Goal: Task Accomplishment & Management: Manage account settings

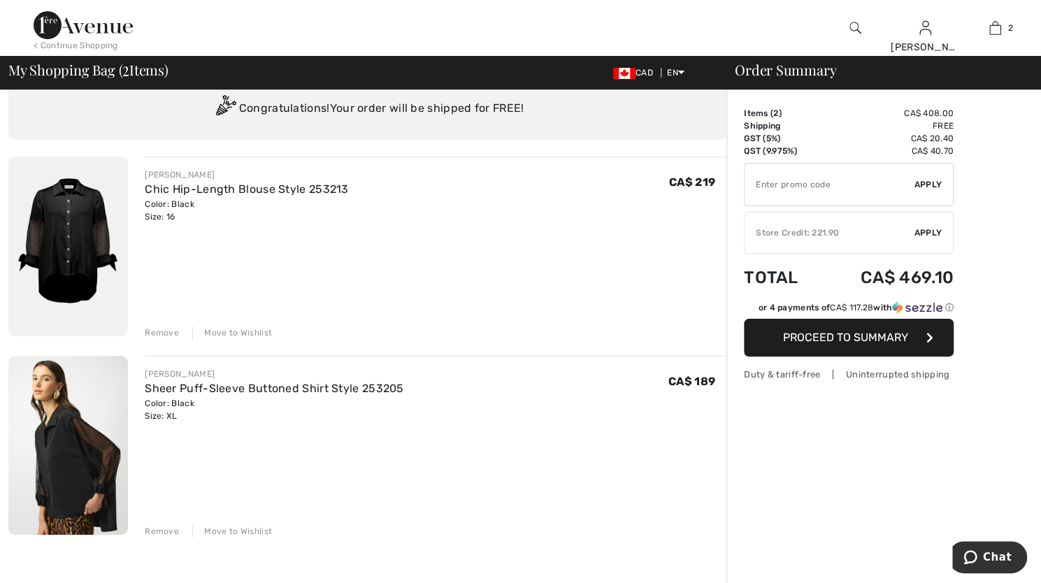
scroll to position [50, 0]
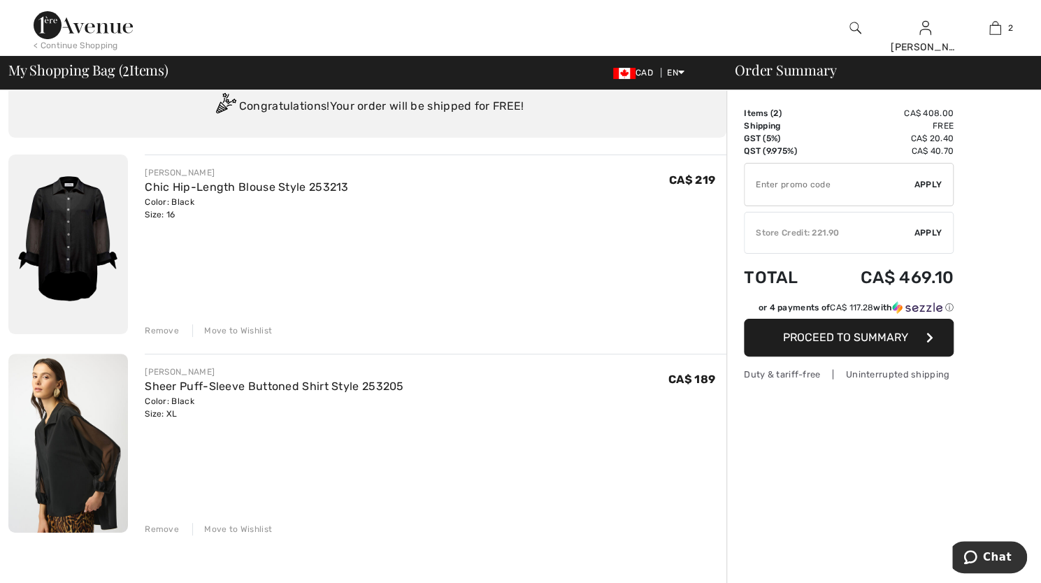
click at [159, 333] on div "Remove" at bounding box center [162, 330] width 34 height 13
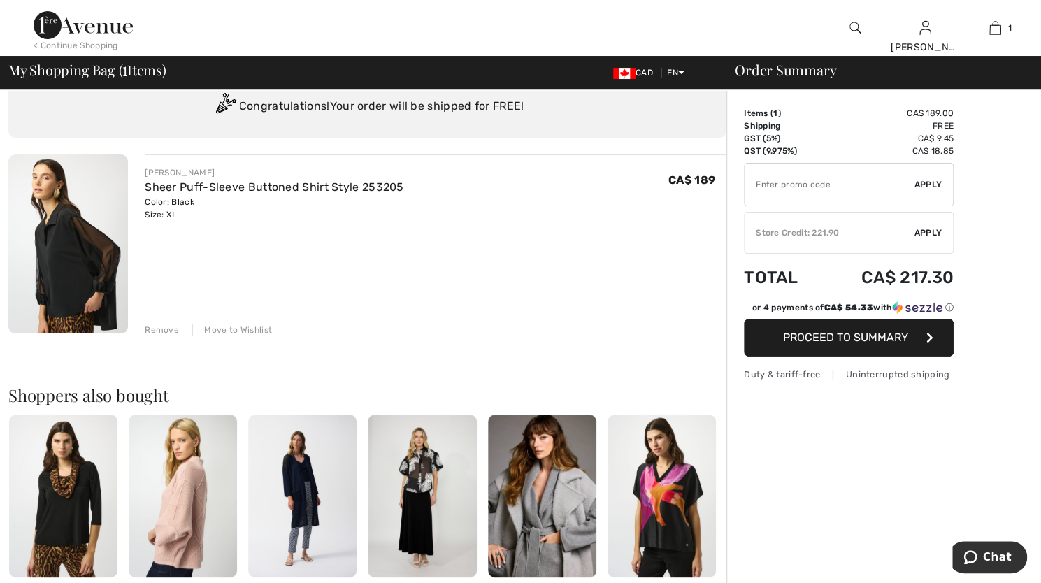
click at [85, 281] on img at bounding box center [68, 243] width 120 height 179
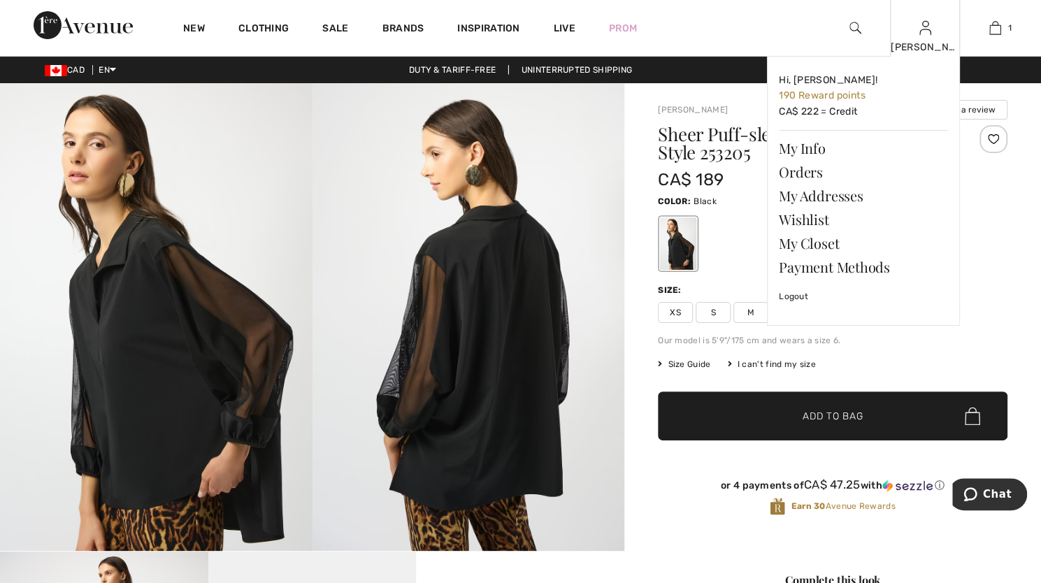
click at [928, 33] on img at bounding box center [925, 28] width 12 height 17
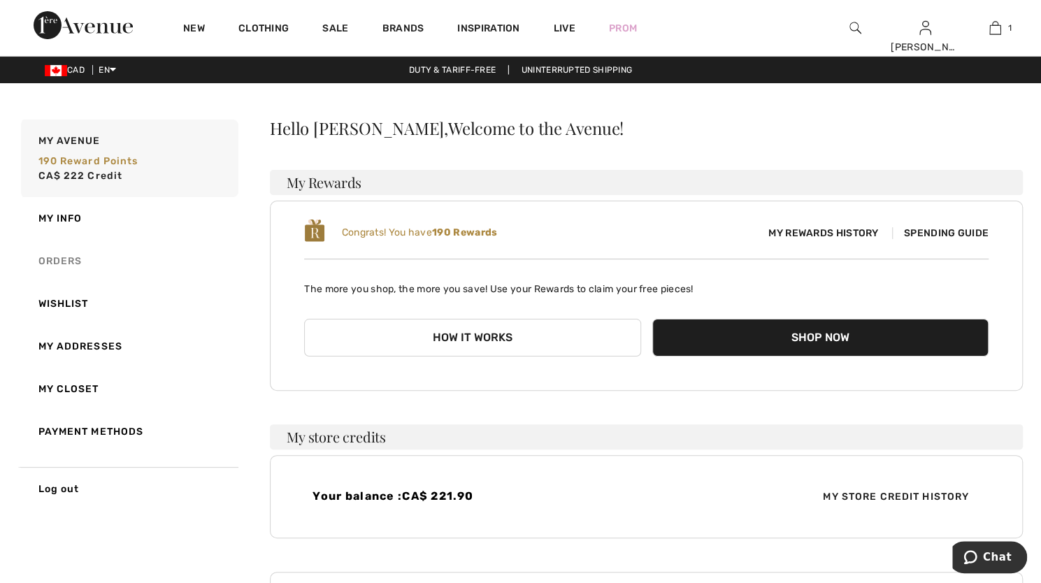
click at [52, 260] on link "Orders" at bounding box center [128, 261] width 220 height 43
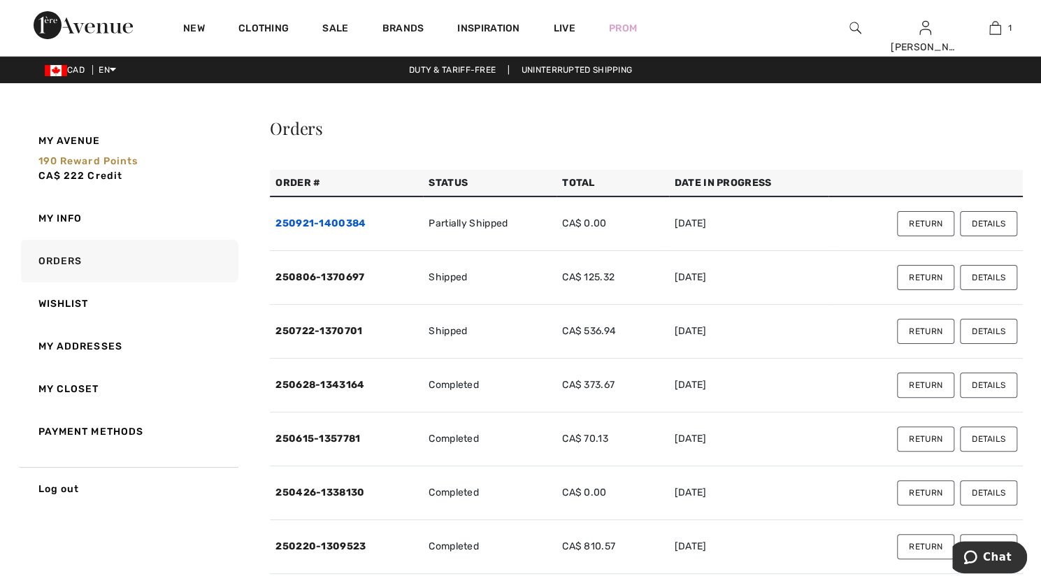
click at [315, 224] on link "250921-1400384" at bounding box center [320, 223] width 90 height 12
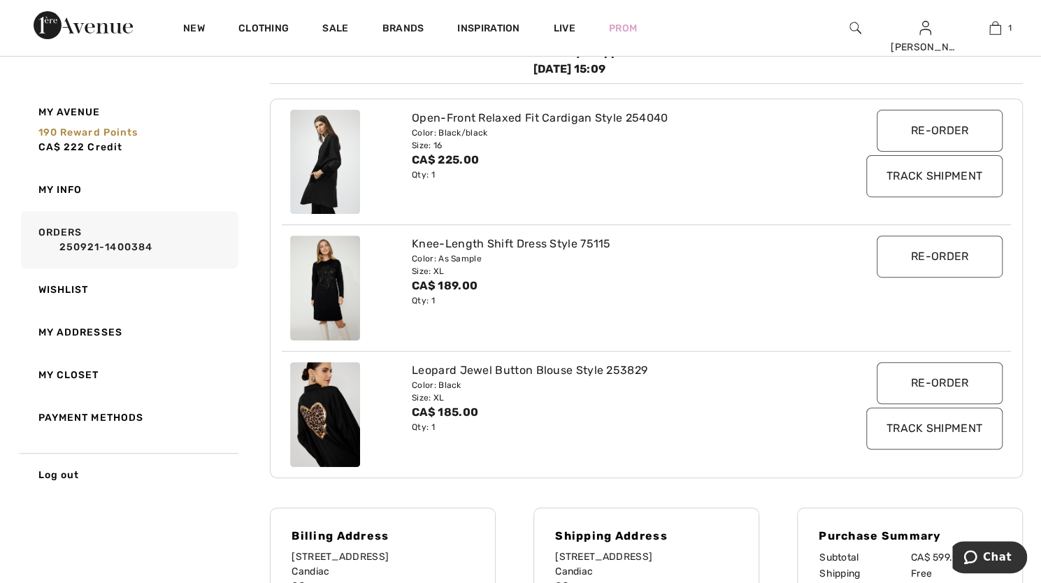
scroll to position [226, 0]
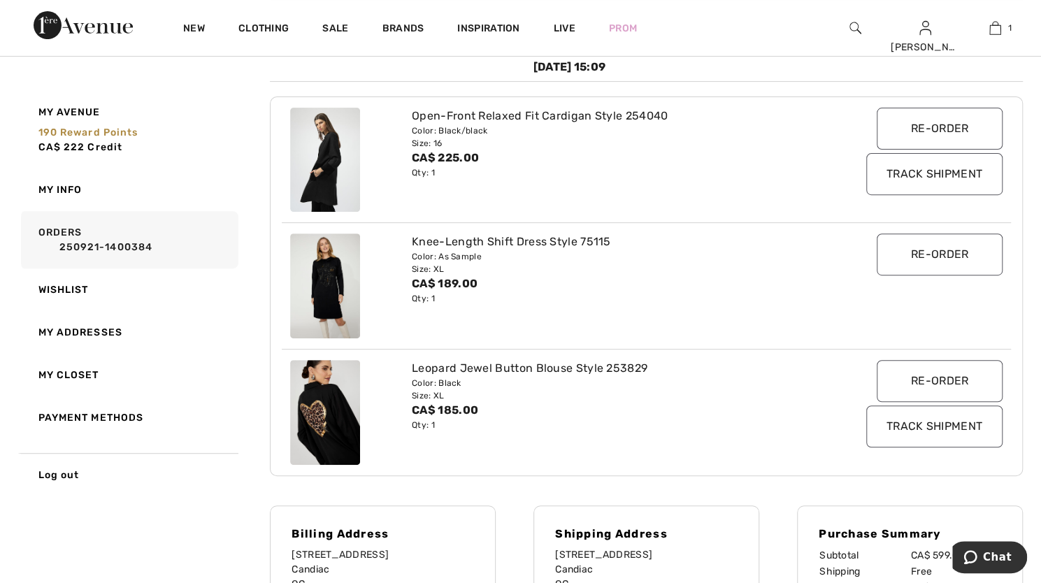
click at [320, 412] on img at bounding box center [325, 412] width 70 height 105
click at [436, 252] on div "Color: As Sample" at bounding box center [616, 256] width 408 height 13
click at [470, 384] on div "Color: Black" at bounding box center [616, 383] width 408 height 13
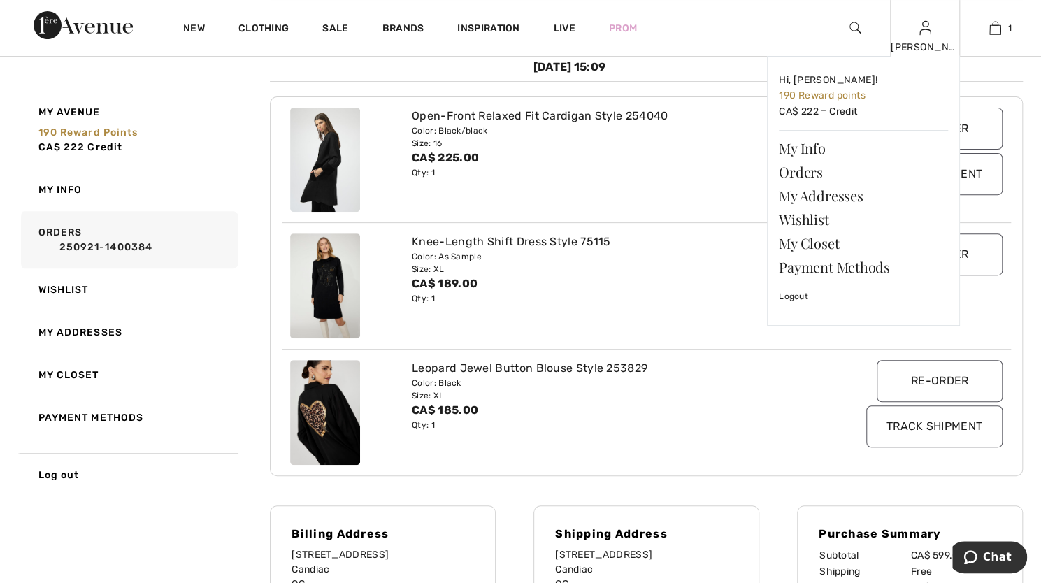
click at [924, 33] on img at bounding box center [925, 28] width 12 height 17
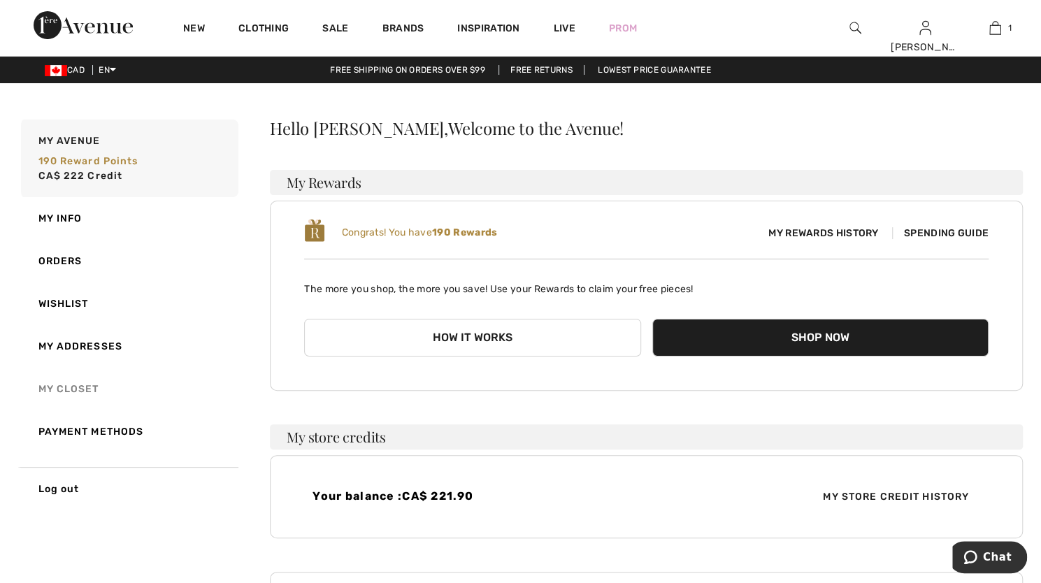
click at [64, 382] on link "My Closet" at bounding box center [128, 389] width 220 height 43
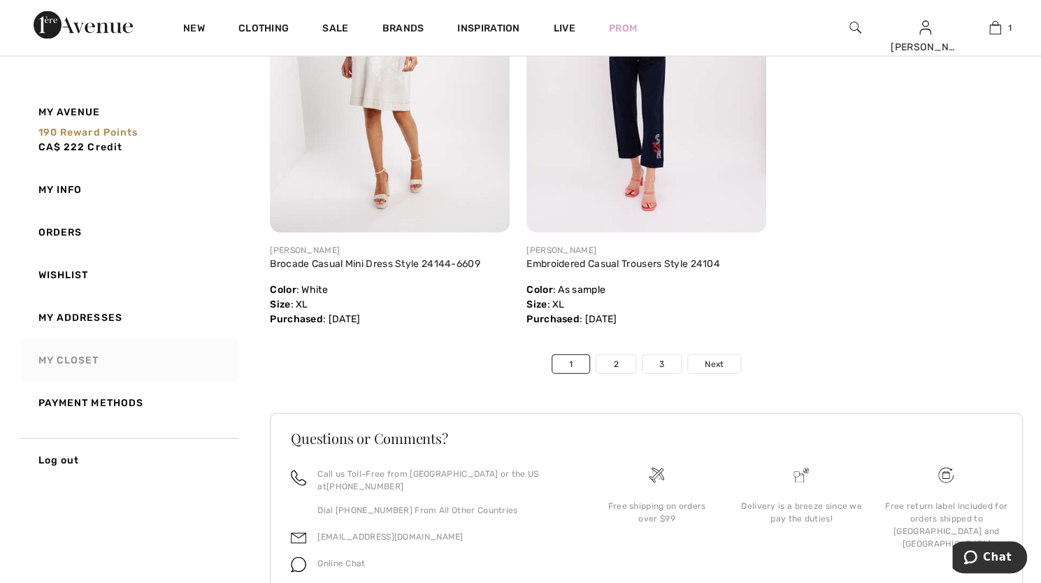
scroll to position [8162, 0]
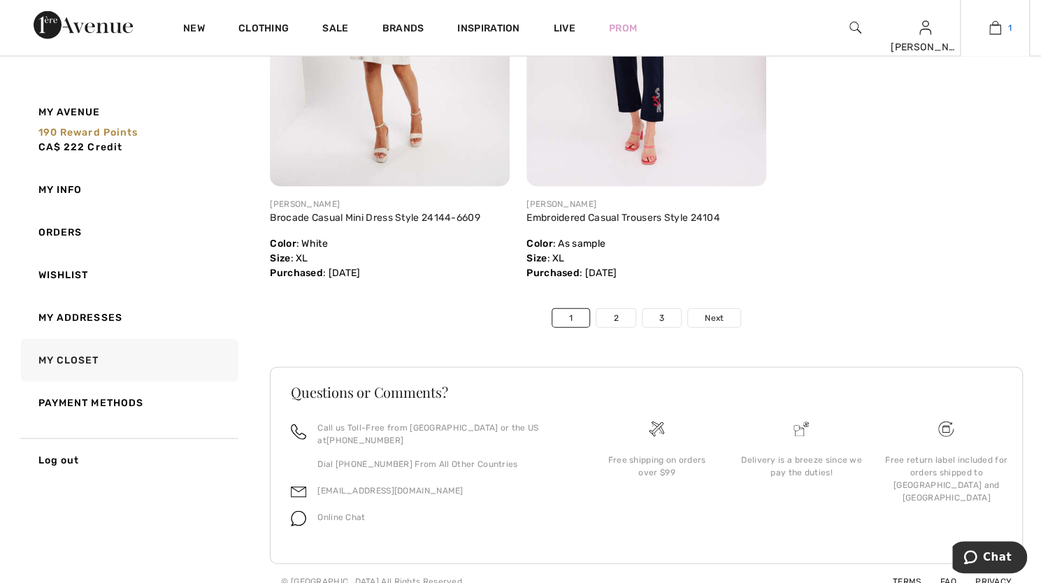
click at [992, 32] on img at bounding box center [995, 28] width 12 height 17
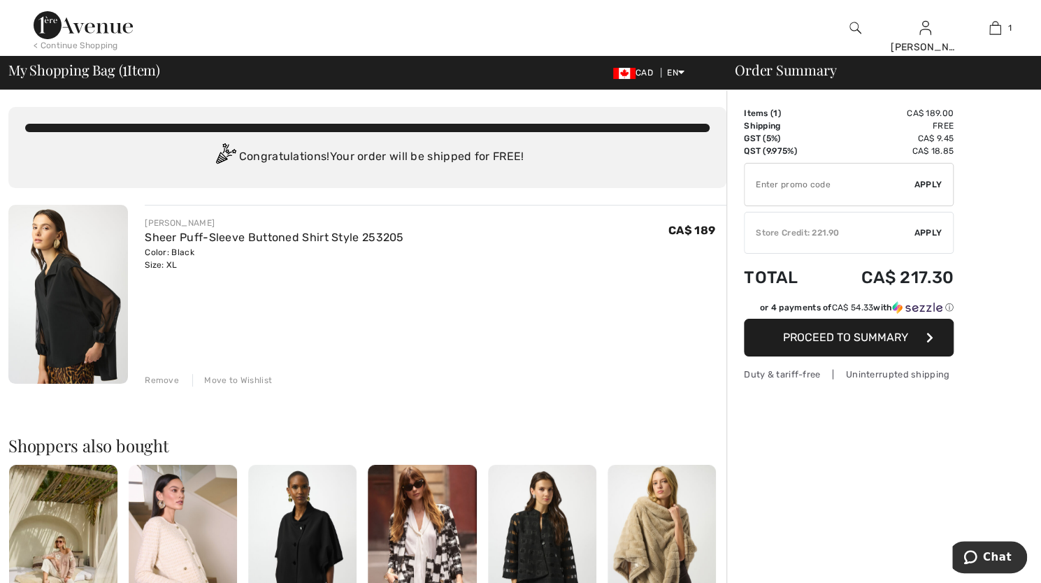
click at [157, 386] on div "Remove" at bounding box center [162, 380] width 34 height 13
